Goal: Information Seeking & Learning: Learn about a topic

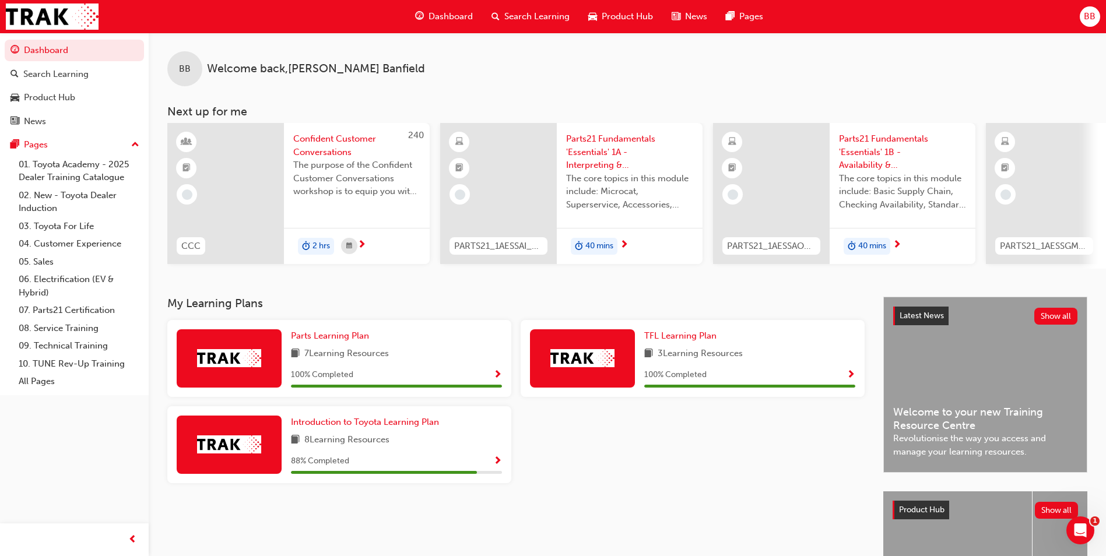
click at [613, 241] on span "40 mins" at bounding box center [599, 246] width 28 height 13
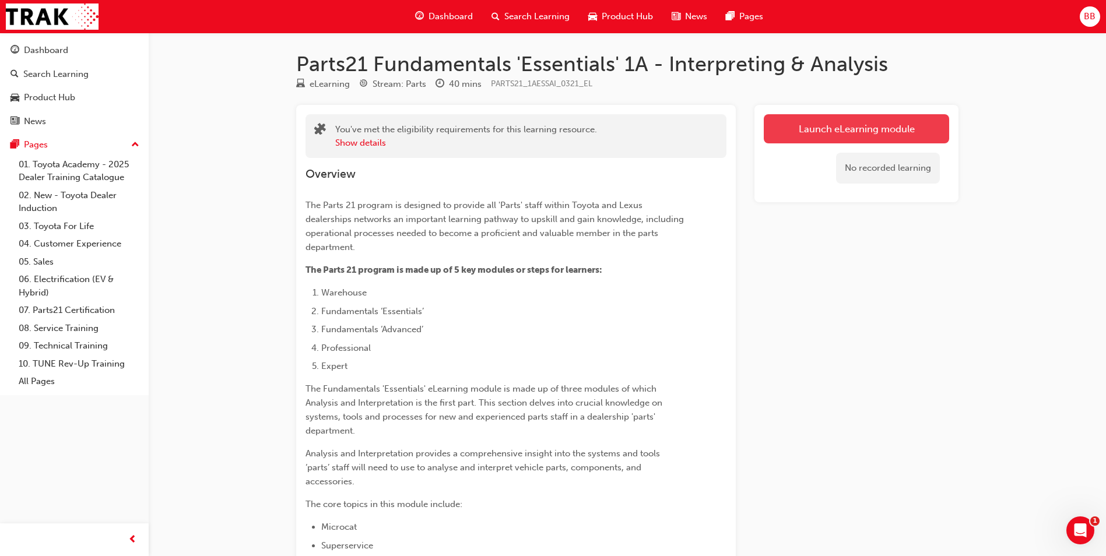
click at [877, 132] on link "Launch eLearning module" at bounding box center [855, 128] width 185 height 29
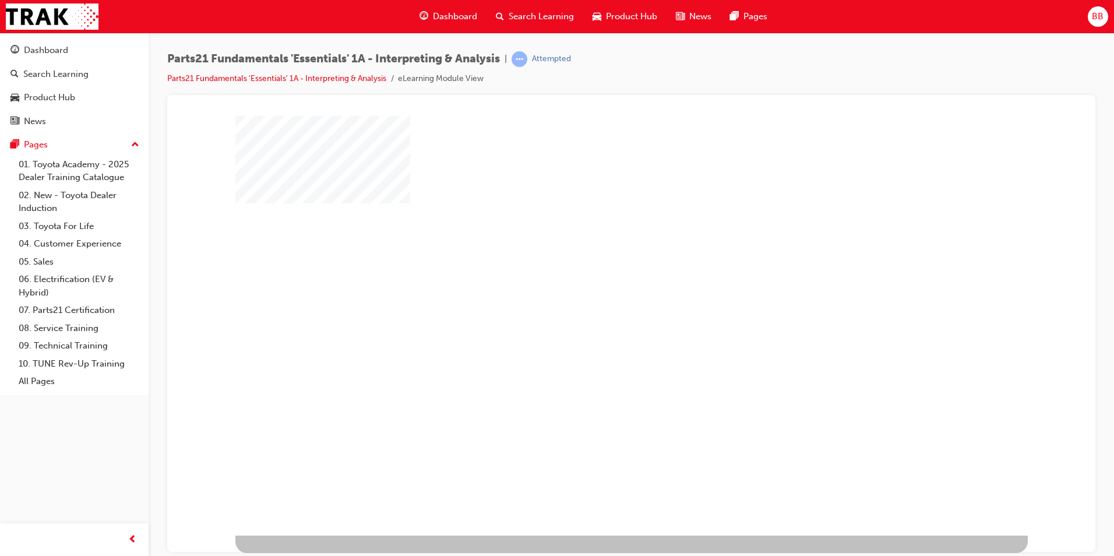
click at [598, 291] on div "play" at bounding box center [598, 291] width 0 height 0
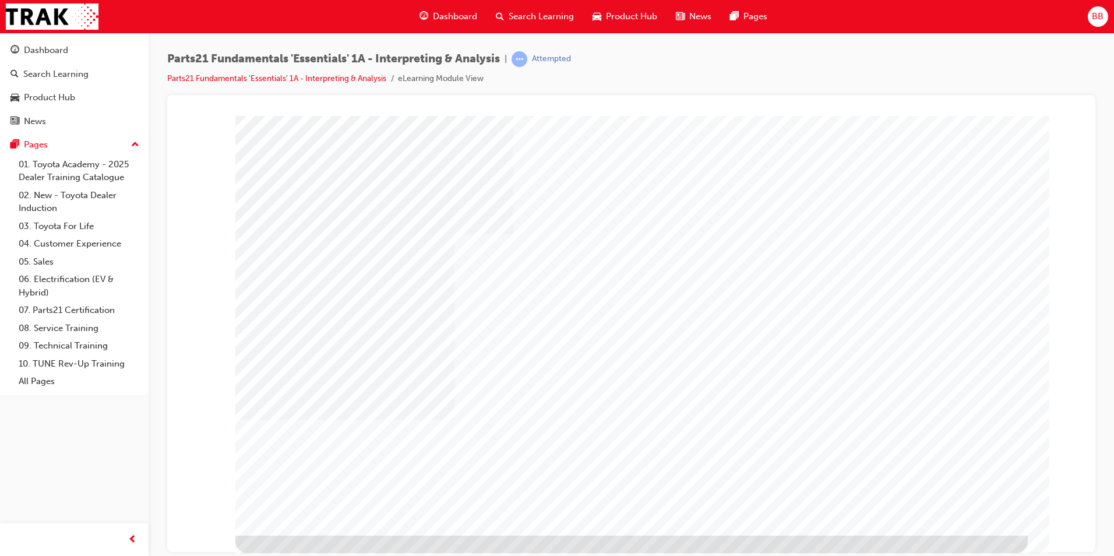
type input "b"
type input "[PERSON_NAME]"
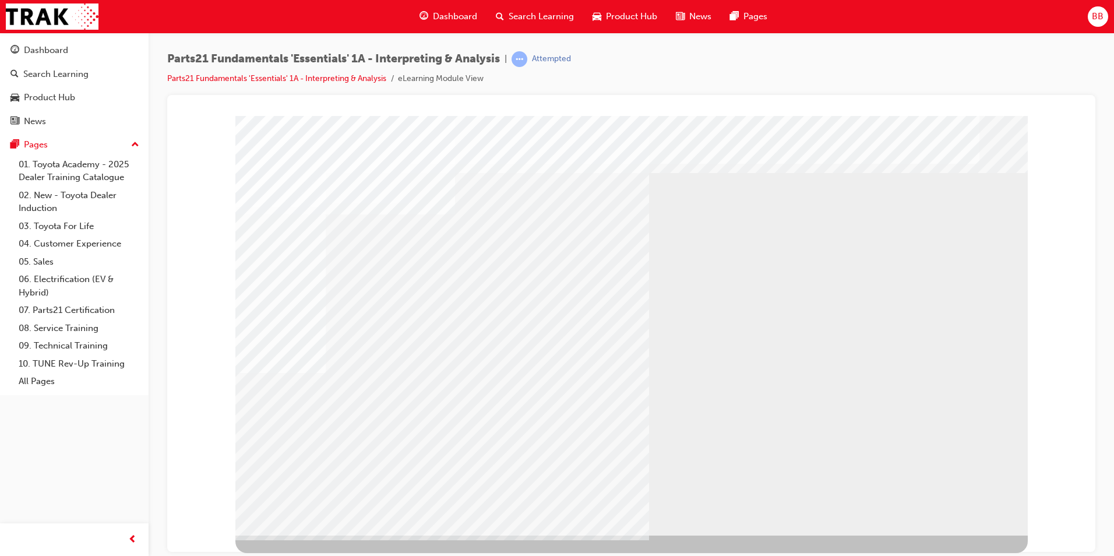
drag, startPoint x: 484, startPoint y: 449, endPoint x: 498, endPoint y: 455, distance: 15.4
